Goal: Task Accomplishment & Management: Manage account settings

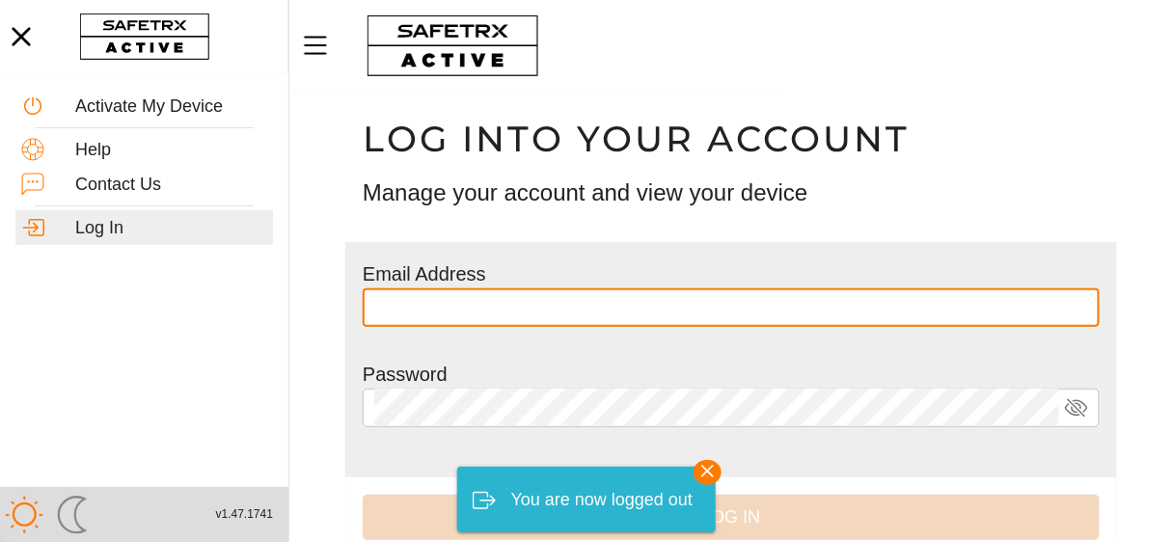
type input "**********"
click at [597, 385] on div "Password" at bounding box center [731, 410] width 737 height 100
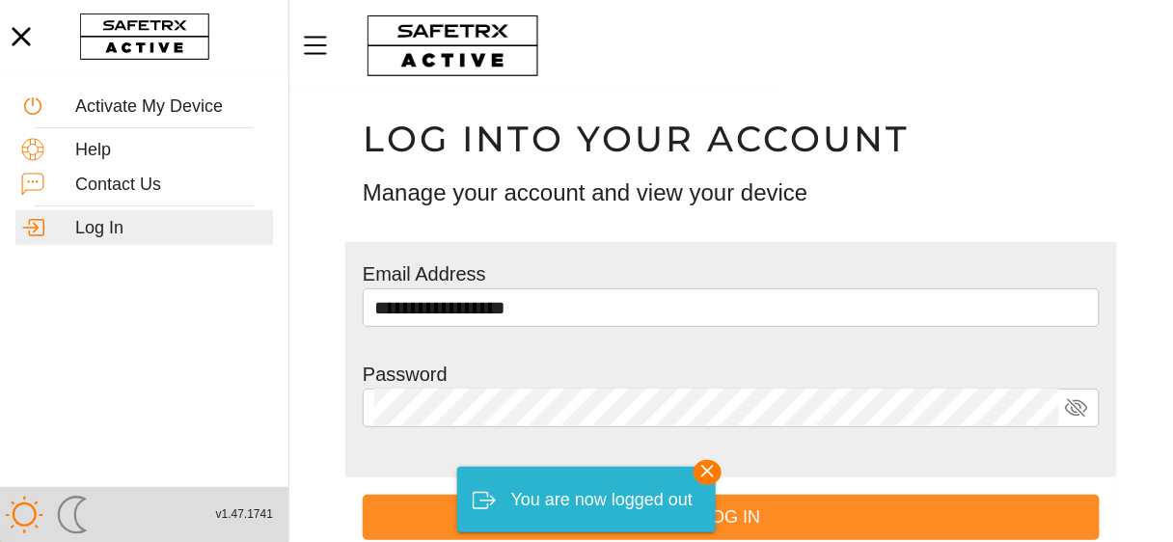
click at [830, 517] on span "Log In" at bounding box center [731, 518] width 706 height 30
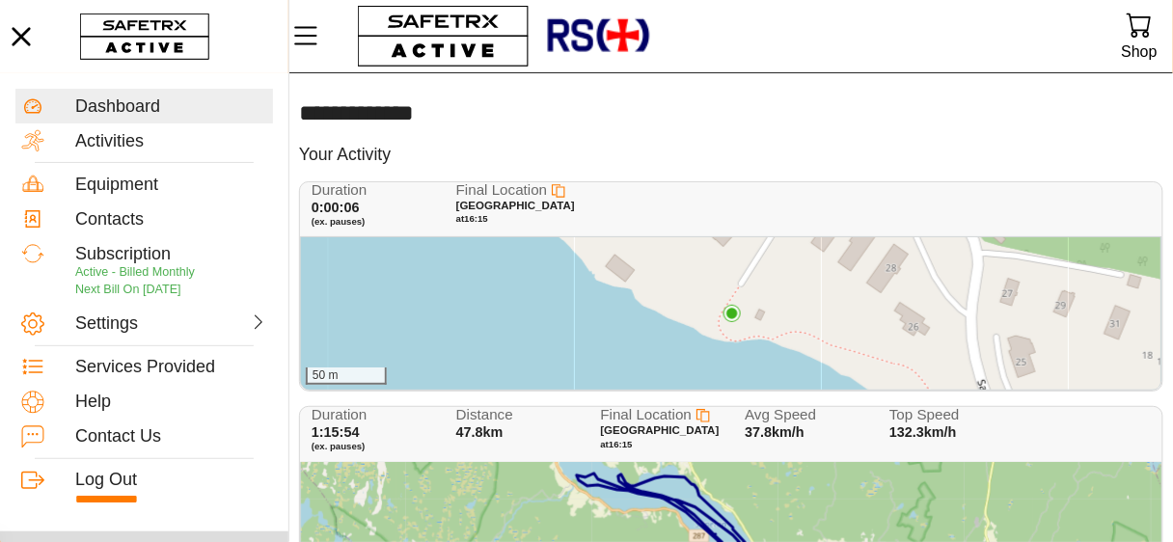
click at [1107, 196] on div "Duration 0:00:06 (ex. pauses) Final Location [GEOGRAPHIC_DATA] at 16:15" at bounding box center [735, 209] width 846 height 55
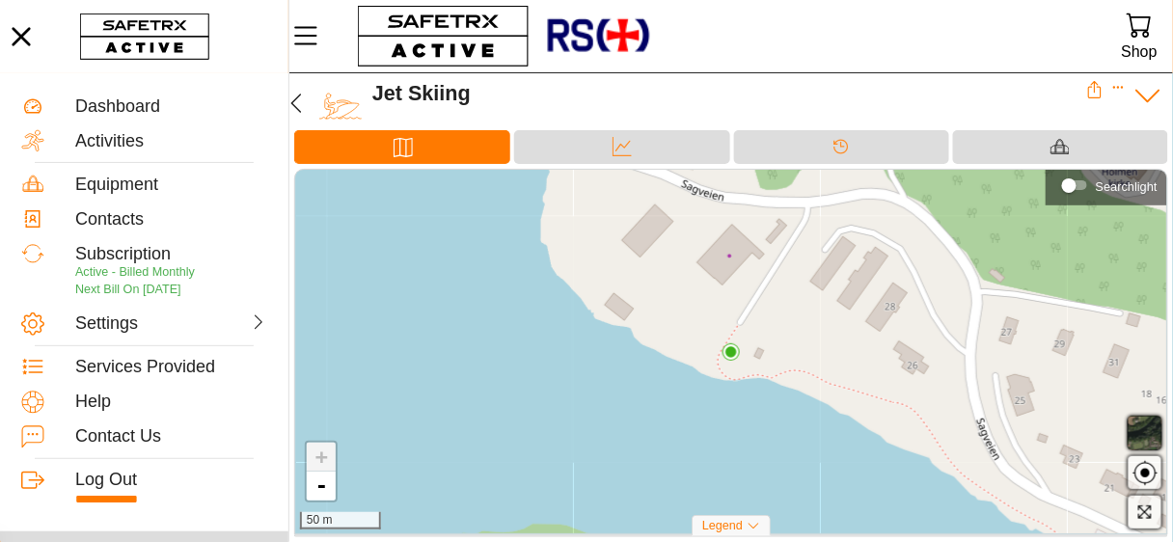
click at [1149, 96] on icon at bounding box center [1148, 96] width 30 height 30
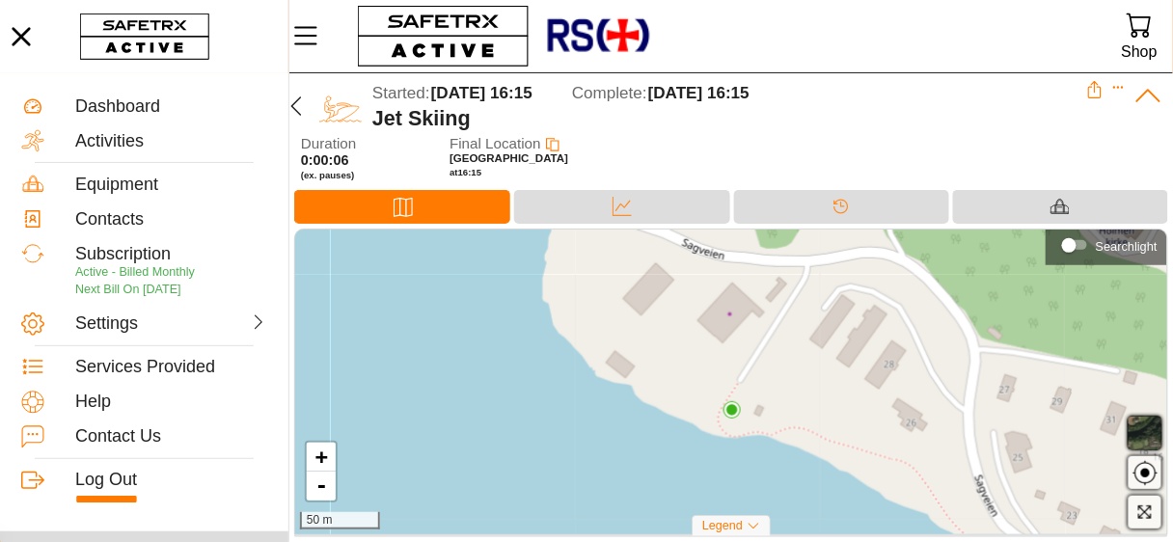
click at [1149, 96] on icon at bounding box center [1148, 96] width 30 height 30
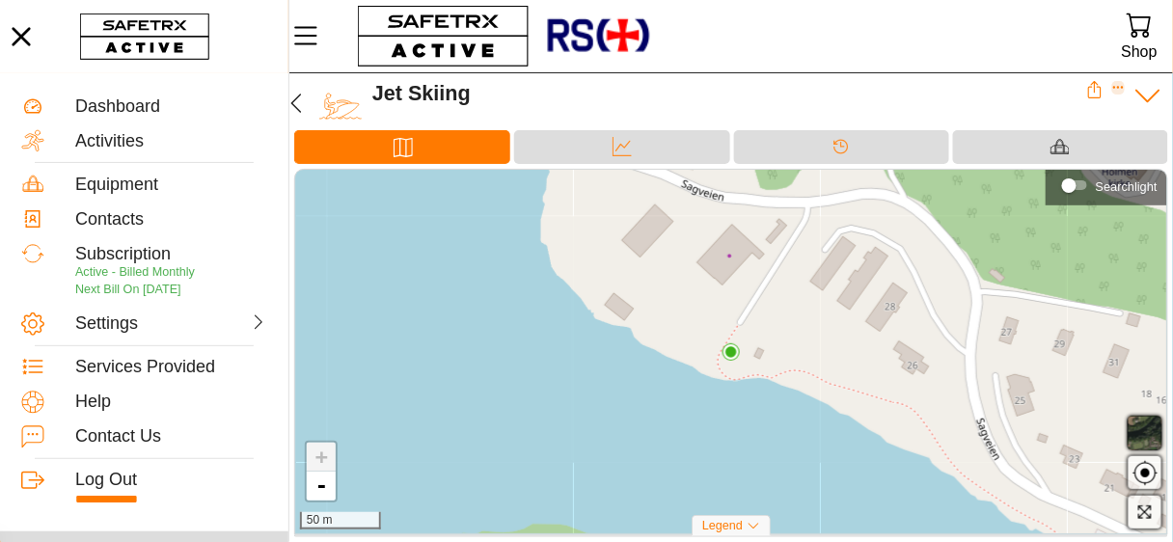
click at [1112, 85] on icon "Expand" at bounding box center [1119, 88] width 14 height 14
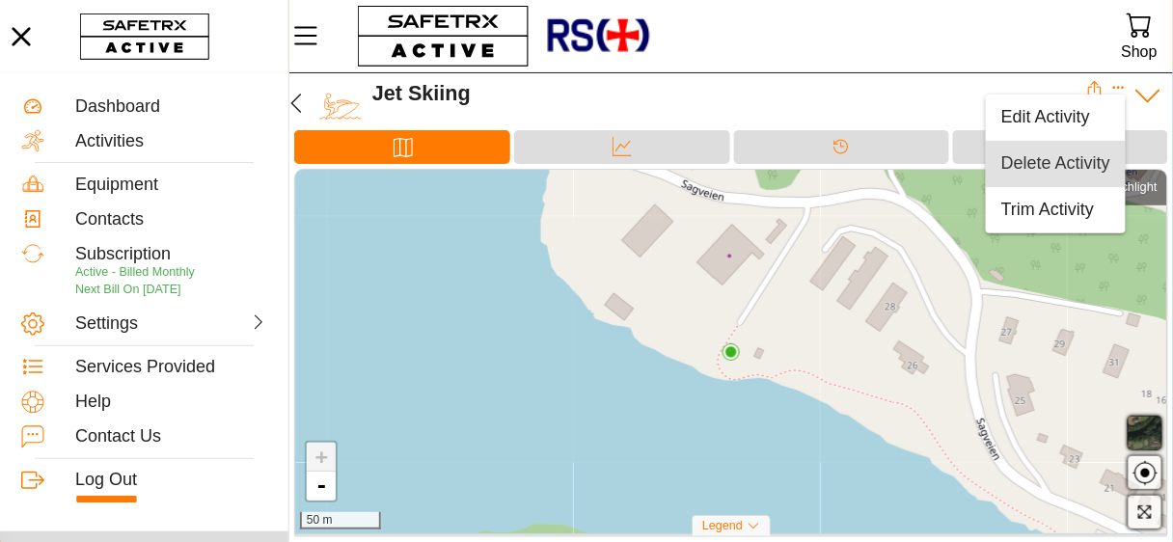
click at [1065, 155] on div "Delete Activity" at bounding box center [1055, 163] width 109 height 21
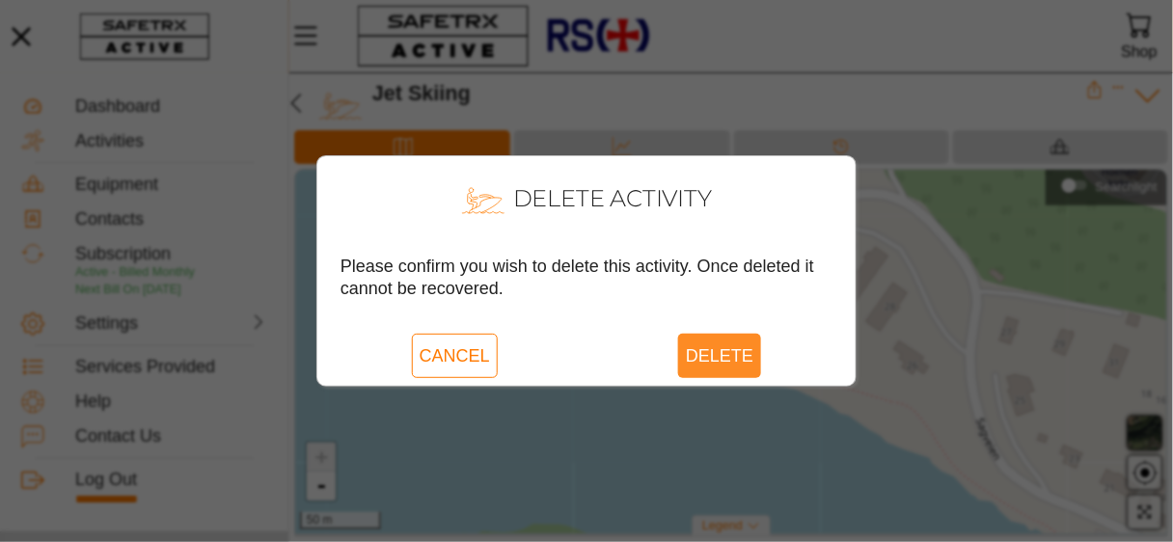
click at [739, 349] on span "Delete" at bounding box center [720, 356] width 68 height 44
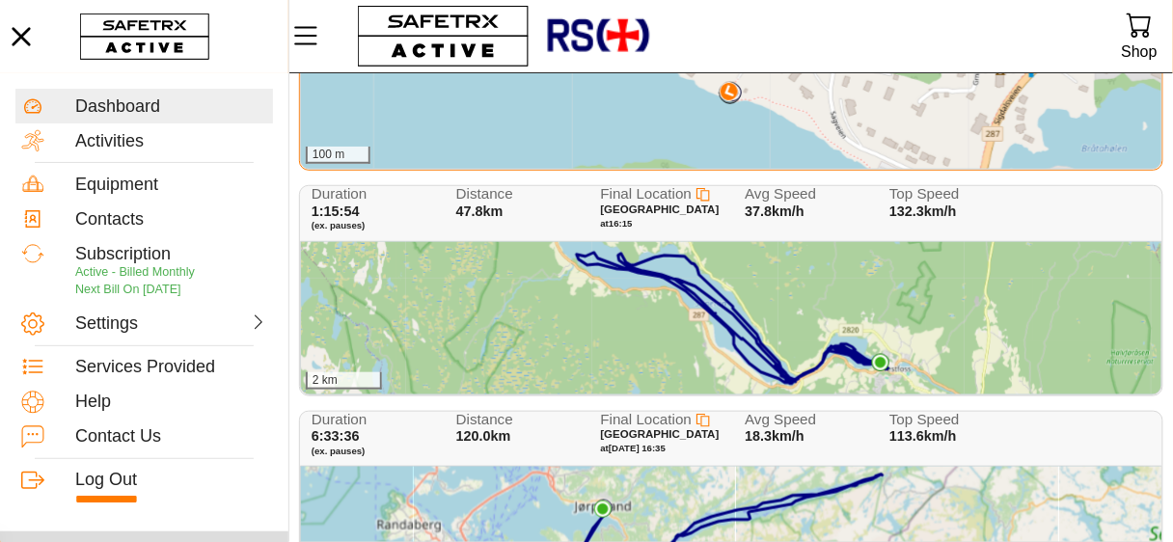
scroll to position [309, 0]
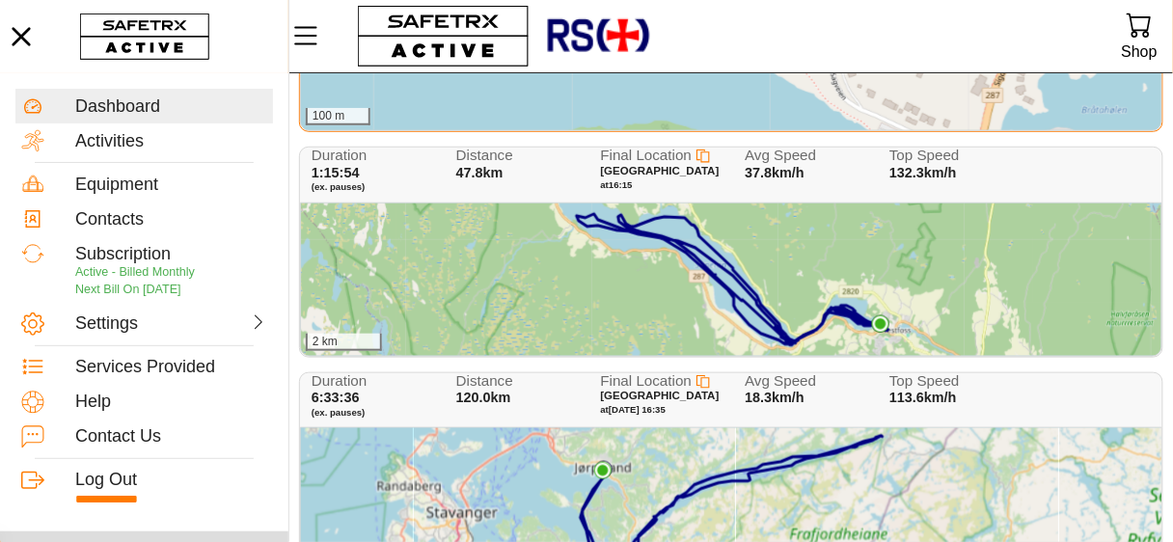
click at [912, 248] on div "2 km" at bounding box center [731, 280] width 860 height 152
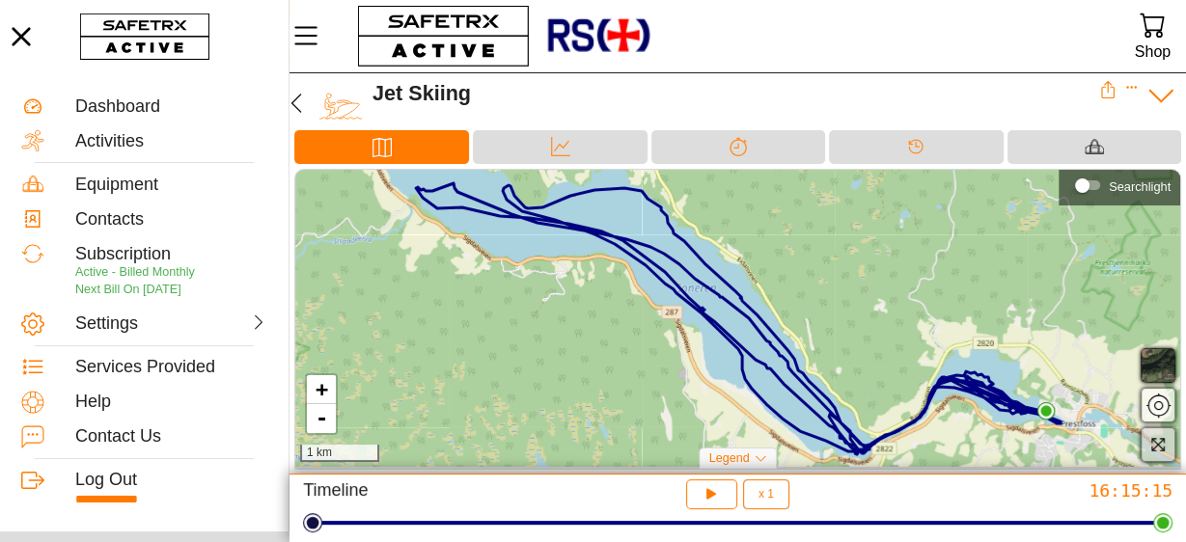
click at [1161, 440] on icon "button" at bounding box center [1158, 445] width 13 height 13
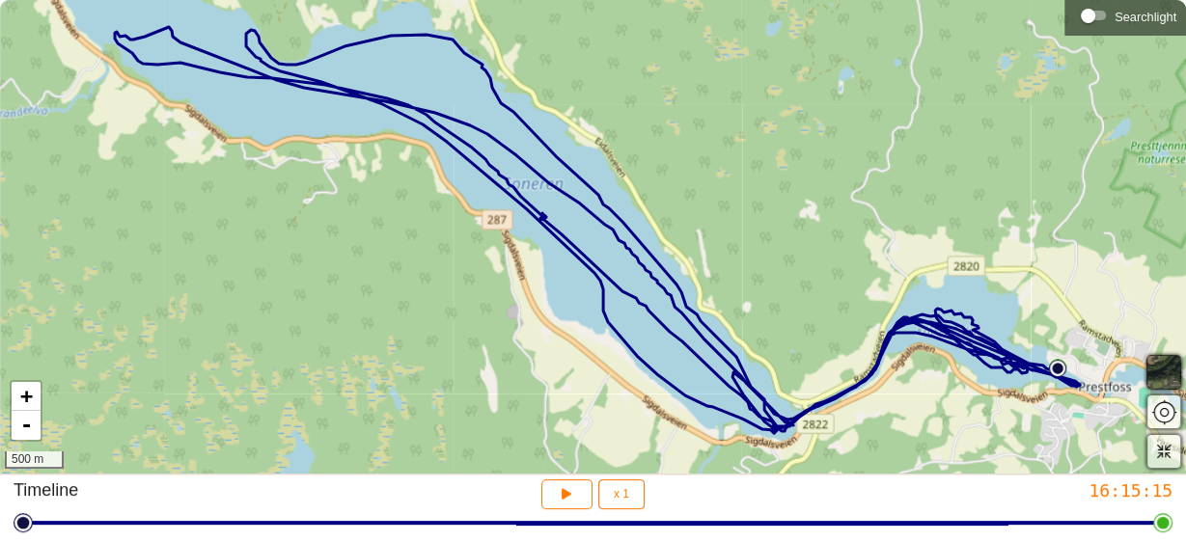
click at [215, 30] on div "+ - 500 m" at bounding box center [593, 237] width 1186 height 474
click at [619, 498] on span "x 1" at bounding box center [621, 494] width 15 height 12
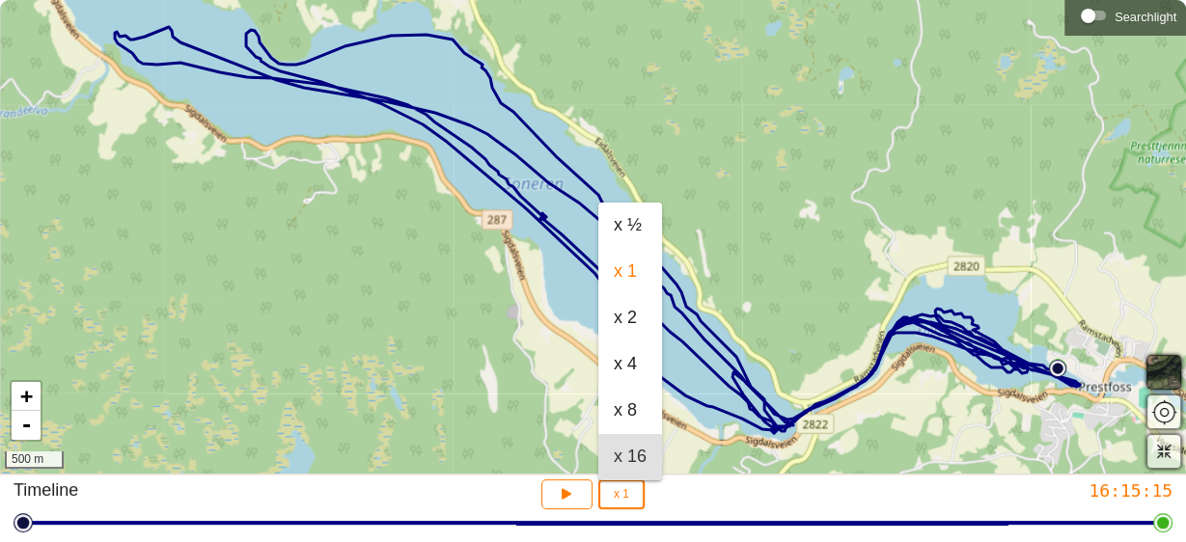
click at [620, 461] on div "x 16" at bounding box center [630, 457] width 33 height 21
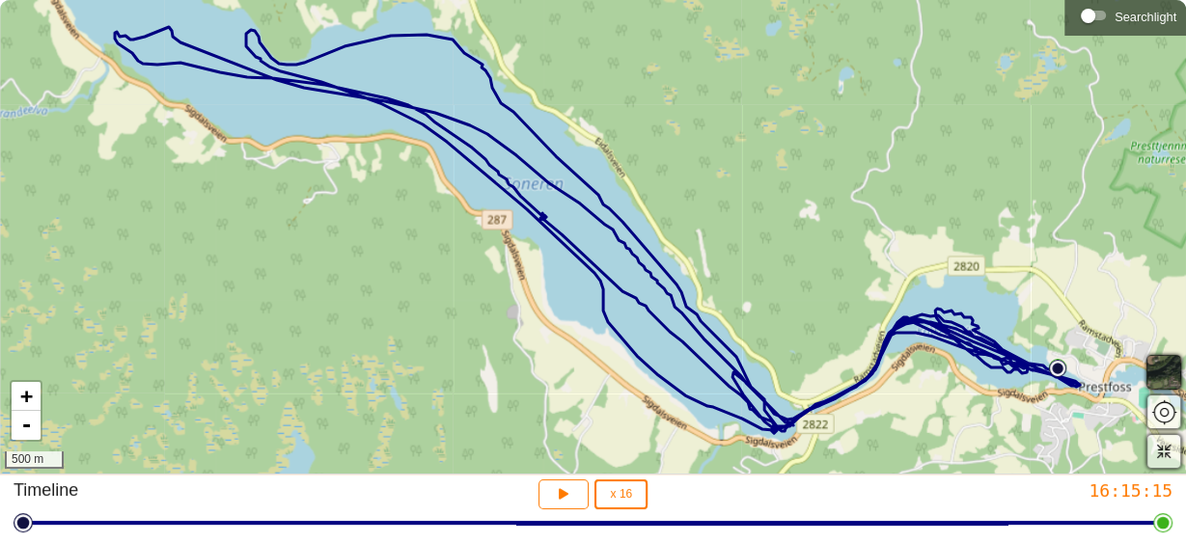
scroll to position [0, 5]
click at [569, 493] on icon "button" at bounding box center [564, 494] width 20 height 20
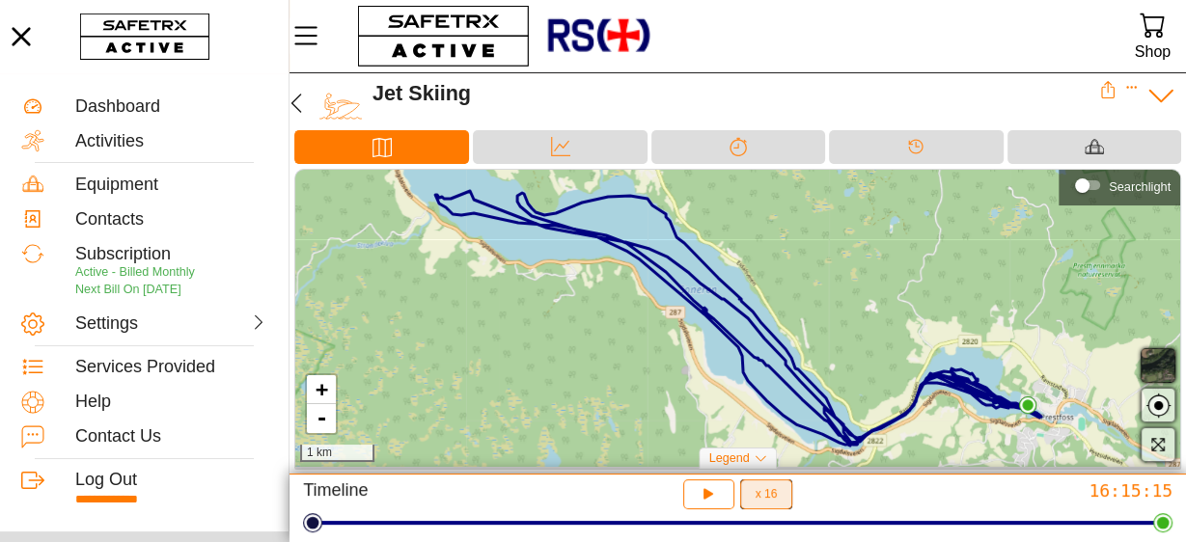
click at [750, 493] on button "x 16" at bounding box center [766, 494] width 53 height 30
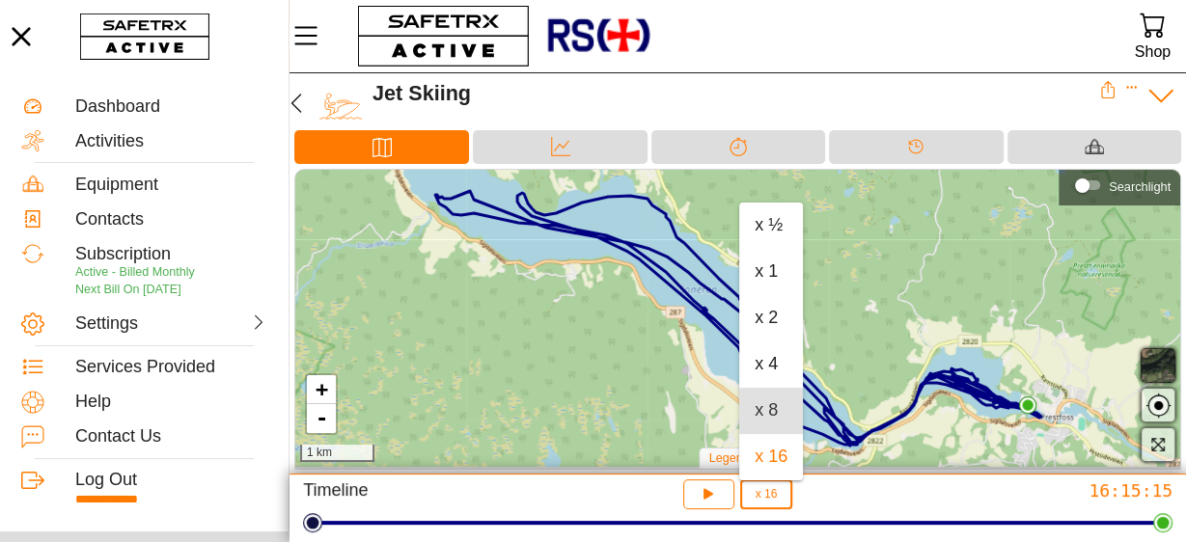
click at [764, 412] on div "x 8" at bounding box center [770, 410] width 33 height 21
type input "8"
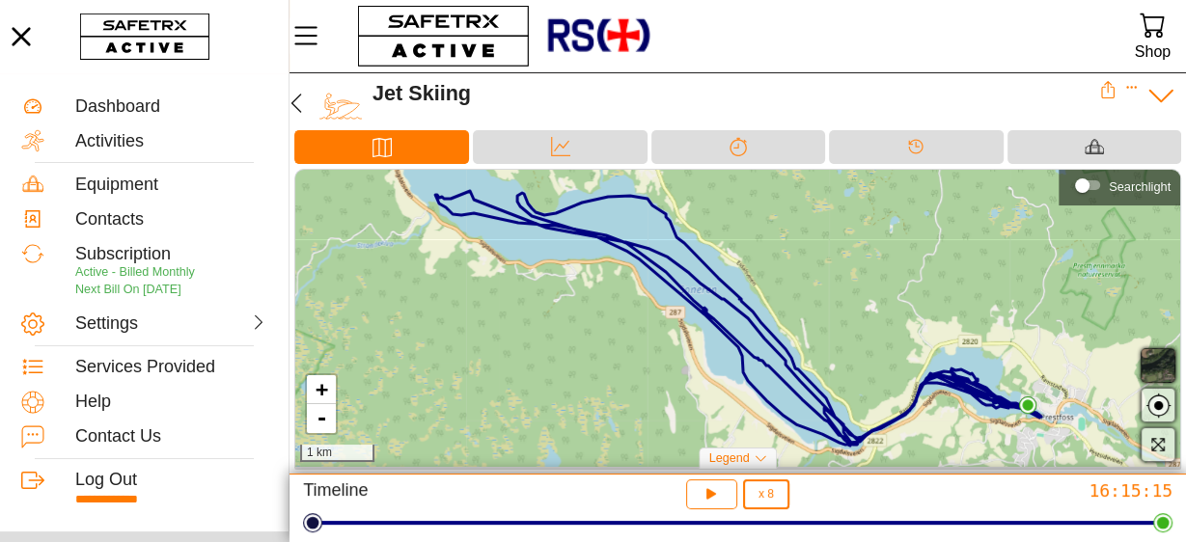
scroll to position [0, 5]
click at [713, 495] on icon "button" at bounding box center [708, 491] width 14 height 15
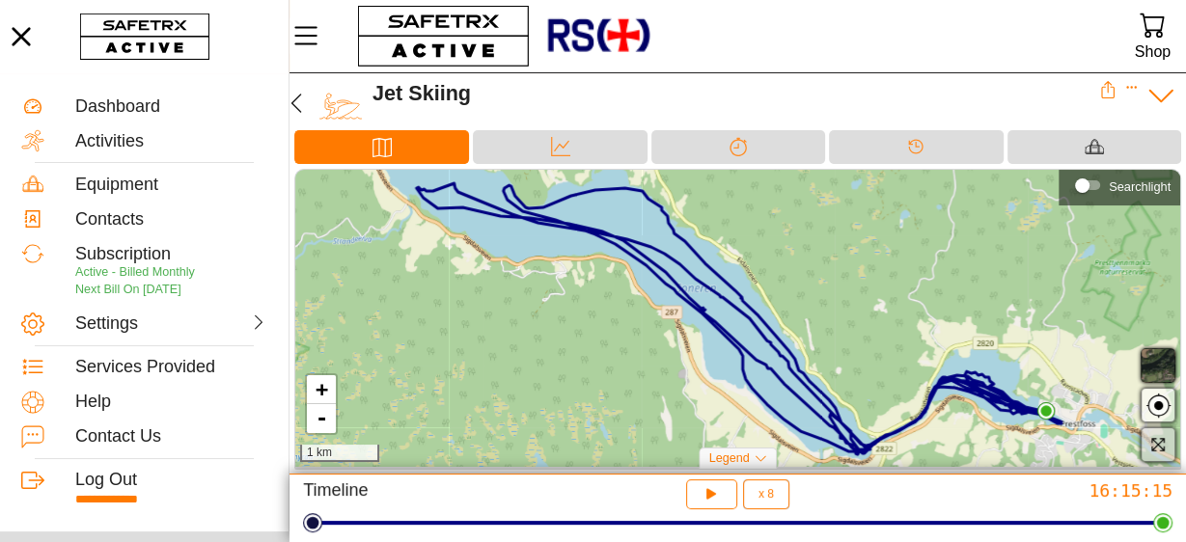
click at [1161, 445] on icon "button" at bounding box center [1157, 444] width 16 height 16
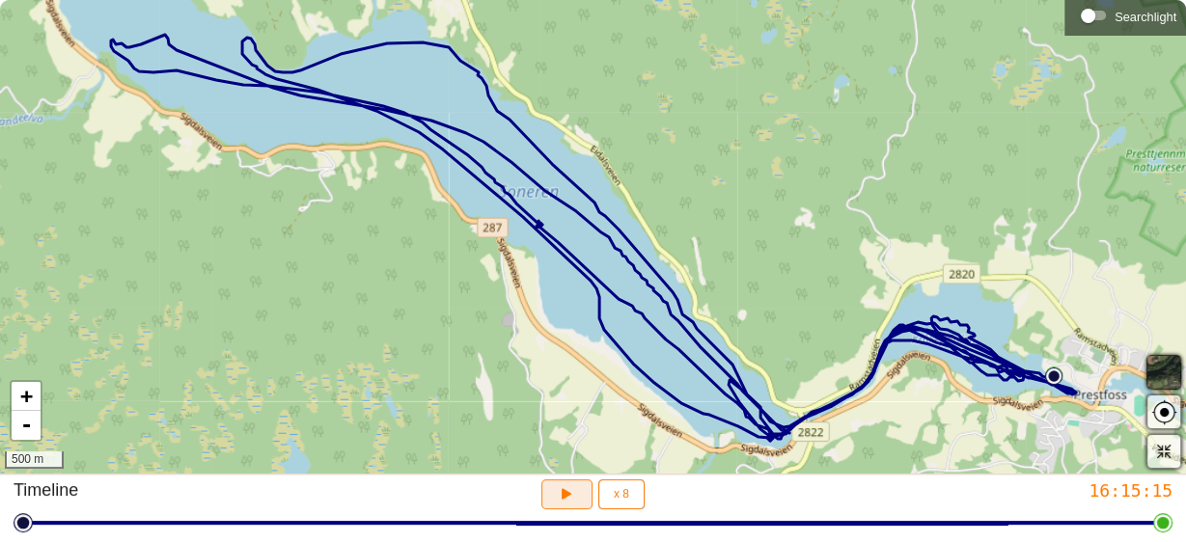
click at [561, 496] on icon "button" at bounding box center [564, 491] width 14 height 15
